Goal: Task Accomplishment & Management: Manage account settings

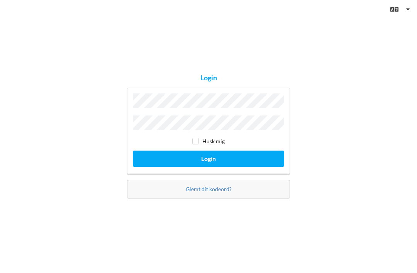
click at [208, 166] on button "Login" at bounding box center [208, 158] width 151 height 16
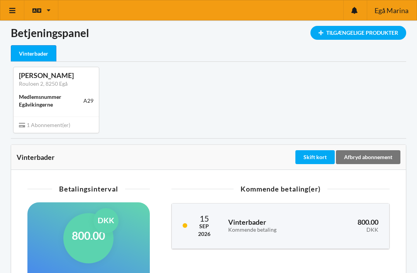
scroll to position [2, 0]
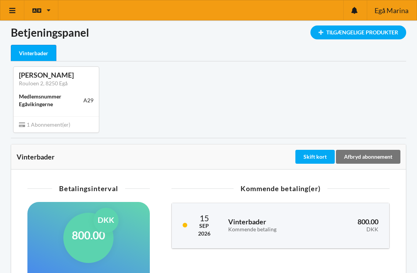
click at [315, 157] on div "Skift kort" at bounding box center [314, 157] width 39 height 14
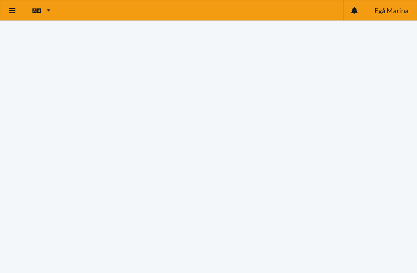
scroll to position [78, 0]
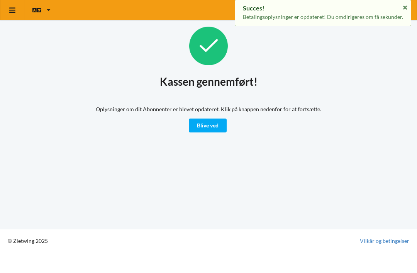
scroll to position [4, 0]
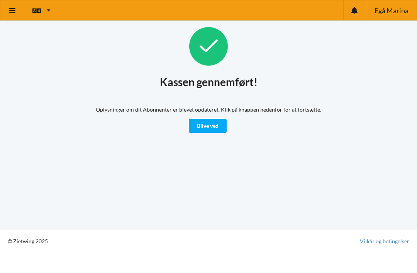
click at [211, 122] on link "Blive ved" at bounding box center [208, 126] width 38 height 14
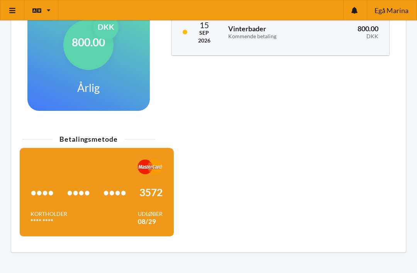
scroll to position [198, 0]
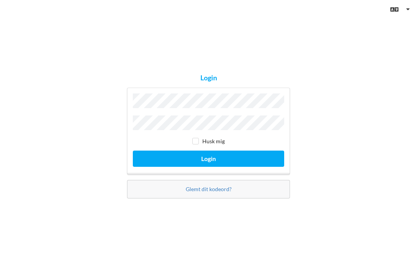
click at [208, 166] on button "Login" at bounding box center [208, 158] width 151 height 16
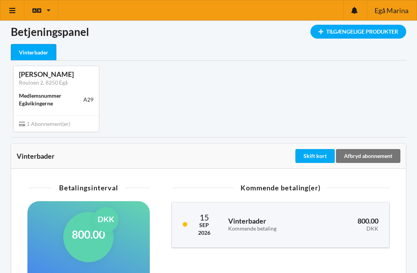
scroll to position [15, 0]
